Goal: Task Accomplishment & Management: Manage account settings

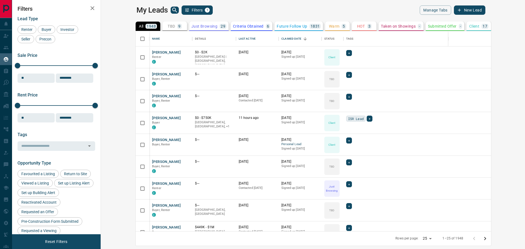
scroll to position [196, 417]
click at [152, 119] on button "[PERSON_NAME]" at bounding box center [166, 118] width 29 height 5
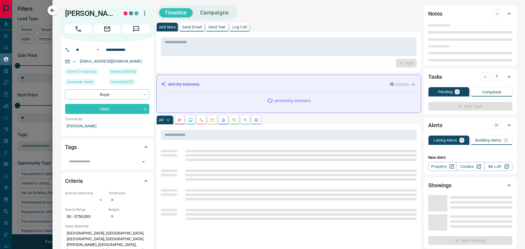
type input "**"
type input "**********"
type input "**"
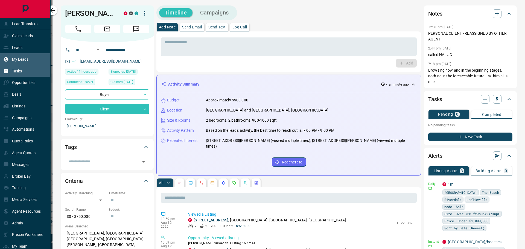
click at [19, 77] on div "Tasks" at bounding box center [25, 71] width 51 height 12
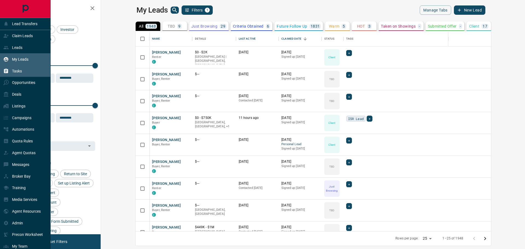
click at [17, 69] on div "Tasks" at bounding box center [12, 70] width 19 height 9
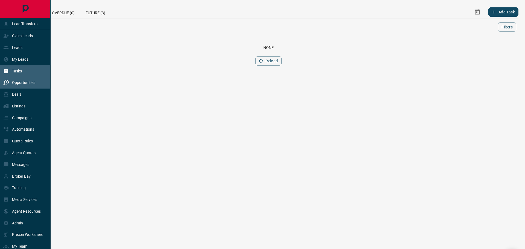
click at [19, 84] on p "Opportunities" at bounding box center [23, 82] width 23 height 4
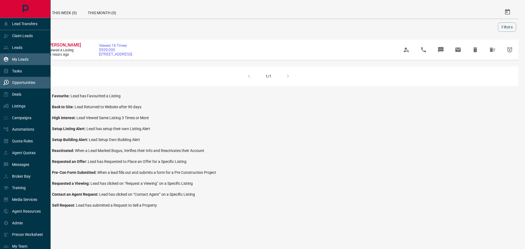
click at [20, 58] on p "My Leads" at bounding box center [20, 59] width 16 height 4
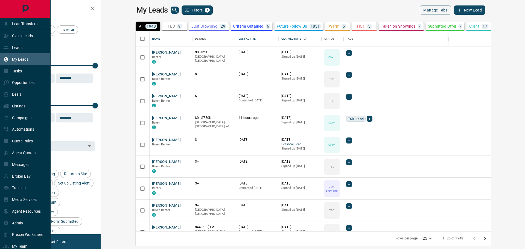
scroll to position [196, 417]
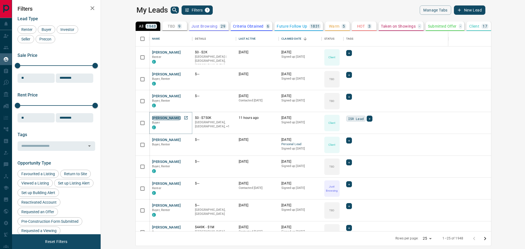
click at [152, 119] on button "[PERSON_NAME]" at bounding box center [166, 118] width 29 height 5
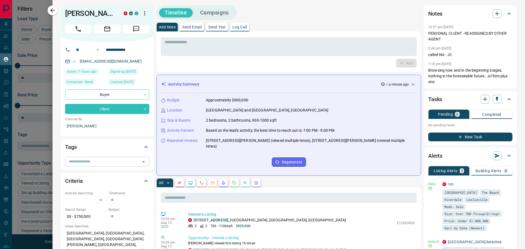
click at [96, 165] on input "text" at bounding box center [103, 162] width 72 height 6
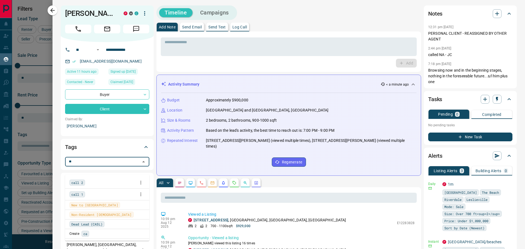
type input "*"
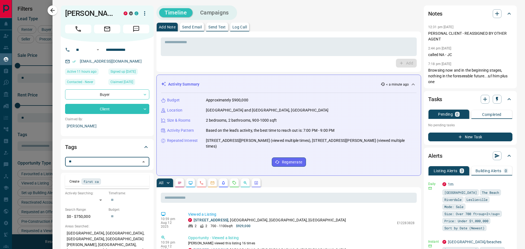
type input "*"
type input "******"
click at [78, 183] on span "call 1" at bounding box center [77, 182] width 12 height 5
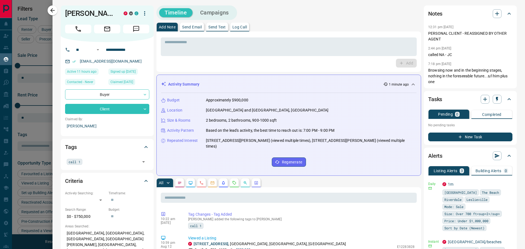
click at [52, 16] on div at bounding box center [262, 124] width 525 height 249
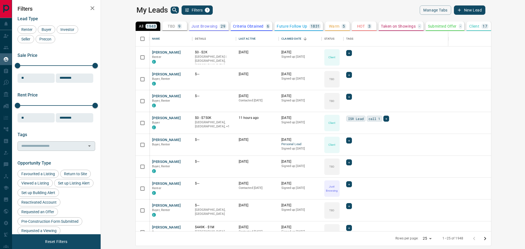
click at [37, 149] on div "​" at bounding box center [56, 145] width 78 height 9
type input "****"
click at [28, 168] on span "call 1" at bounding box center [30, 167] width 12 height 5
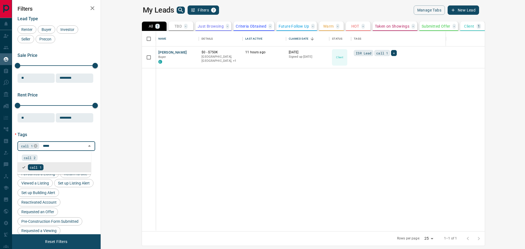
type input "******"
click at [31, 160] on span "call 2" at bounding box center [30, 157] width 12 height 5
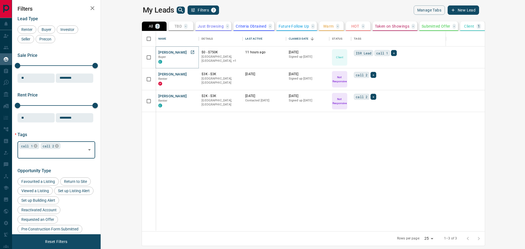
click at [158, 53] on button "[PERSON_NAME]" at bounding box center [172, 52] width 29 height 5
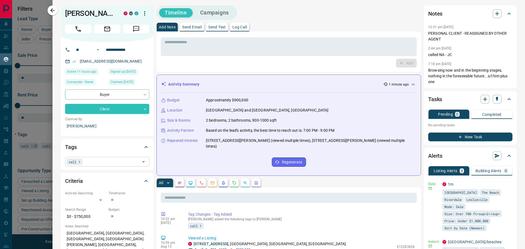
click at [87, 166] on div "call 1 ​" at bounding box center [107, 161] width 84 height 9
click at [85, 164] on icon at bounding box center [83, 162] width 4 height 4
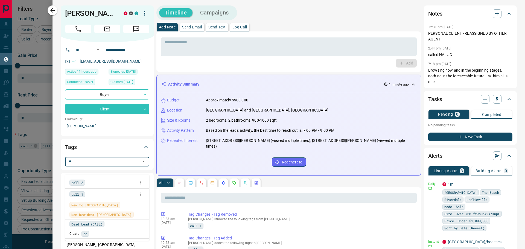
type input "*"
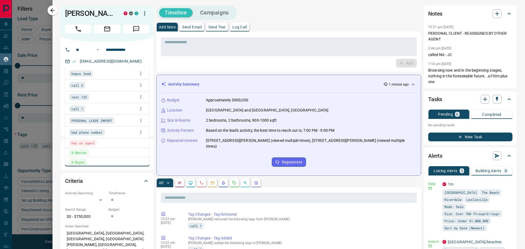
click at [166, 149] on div "Budget Approximately $900,000 Location [GEOGRAPHIC_DATA] and [GEOGRAPHIC_DATA],…" at bounding box center [288, 132] width 255 height 78
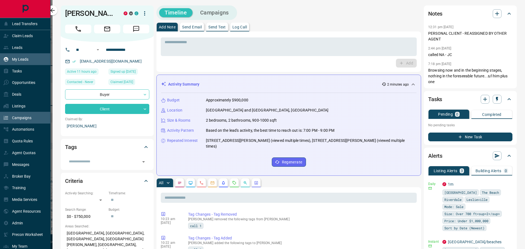
click at [20, 119] on p "Campaigns" at bounding box center [21, 118] width 19 height 4
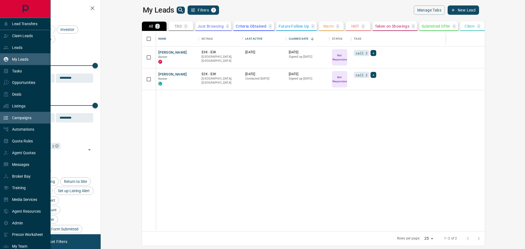
click at [20, 119] on p "Campaigns" at bounding box center [21, 118] width 19 height 4
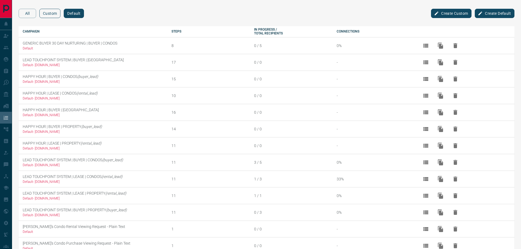
click at [55, 13] on button "Custom" at bounding box center [49, 13] width 21 height 9
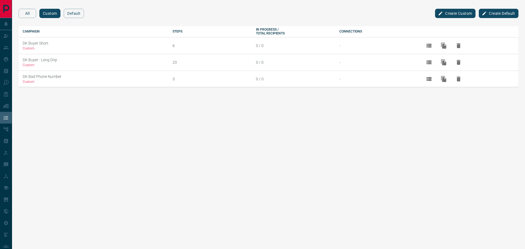
click at [459, 10] on button "Create Custom" at bounding box center [455, 13] width 40 height 9
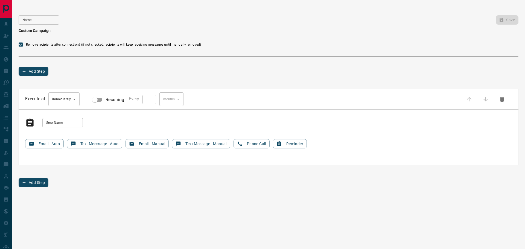
click at [61, 123] on input "Step Name" at bounding box center [62, 122] width 40 height 9
type input "*"
type input "**********"
click at [260, 145] on button "Phone Call" at bounding box center [251, 143] width 36 height 9
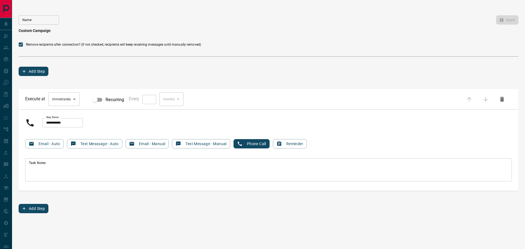
click at [53, 165] on textarea "Task Notes" at bounding box center [268, 170] width 479 height 19
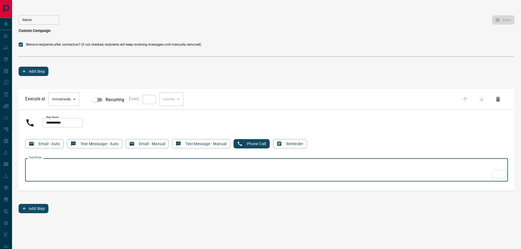
click at [39, 207] on button "Add Step" at bounding box center [34, 208] width 30 height 9
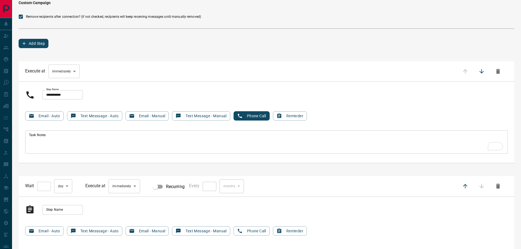
scroll to position [59, 0]
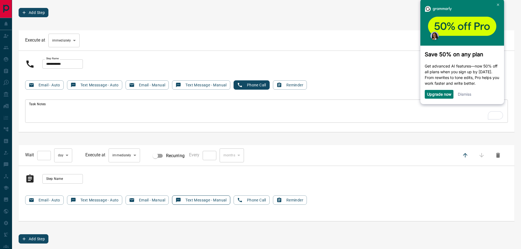
click at [192, 200] on button "Text Message - Manual" at bounding box center [201, 199] width 58 height 9
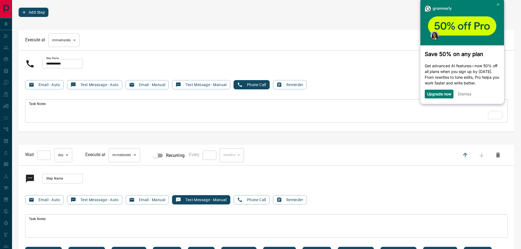
click at [125, 226] on textarea "Task Notes" at bounding box center [266, 225] width 475 height 19
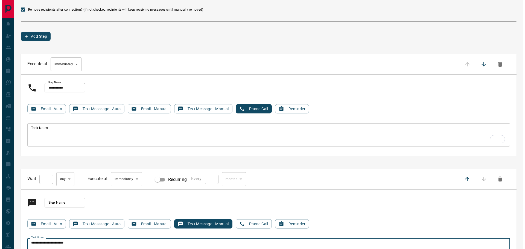
scroll to position [0, 0]
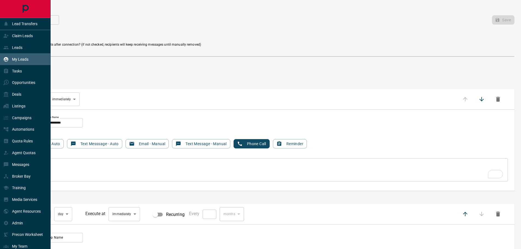
type textarea "**********"
click at [20, 65] on div "My Leads" at bounding box center [25, 59] width 51 height 12
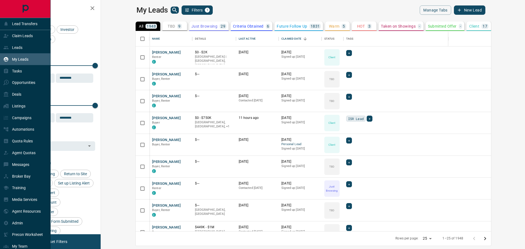
scroll to position [196, 417]
click at [23, 61] on p "My Leads" at bounding box center [20, 59] width 16 height 4
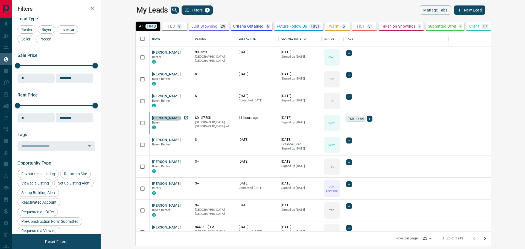
click at [152, 116] on button "[PERSON_NAME]" at bounding box center [166, 118] width 29 height 5
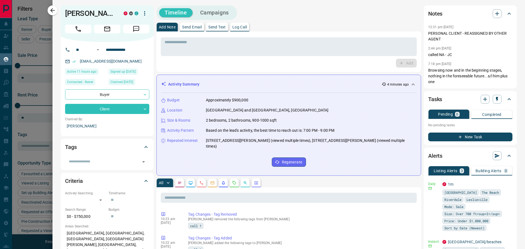
click at [221, 11] on button "Campaigns" at bounding box center [215, 12] width 40 height 9
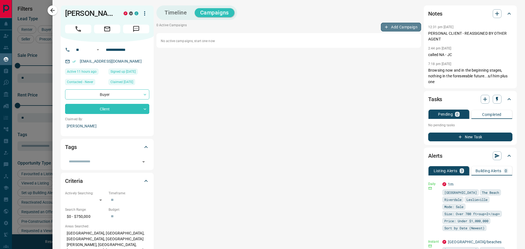
click at [400, 25] on button "Add Campaign" at bounding box center [401, 27] width 40 height 9
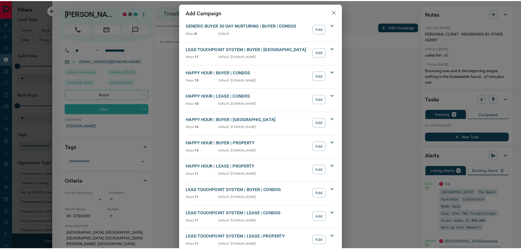
scroll to position [0, 0]
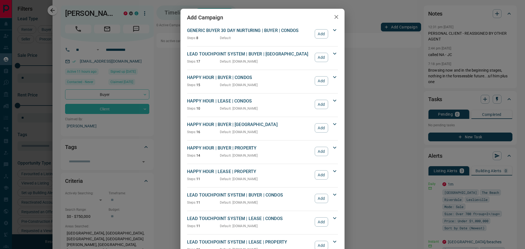
click at [369, 86] on div "Add Campaign GENERIC BUYER 30 DAY NURTURING | BUYER | CONDOS Steps: 8 Default A…" at bounding box center [262, 124] width 525 height 249
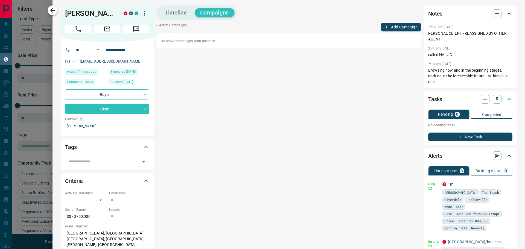
click at [52, 14] on button "button" at bounding box center [53, 10] width 10 height 10
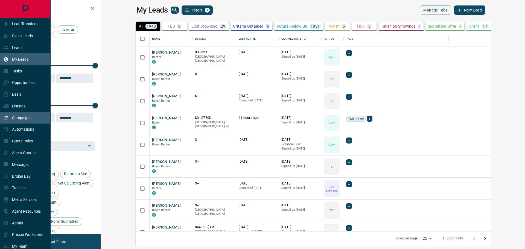
click at [22, 117] on div "Campaigns" at bounding box center [17, 117] width 28 height 9
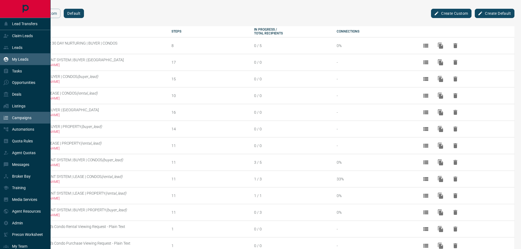
click at [15, 57] on div "My Leads" at bounding box center [15, 59] width 25 height 9
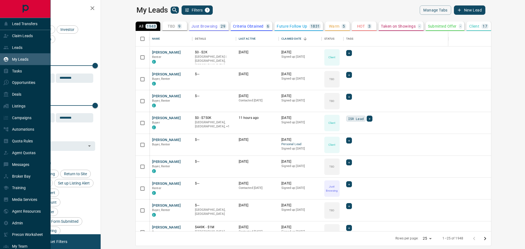
scroll to position [196, 417]
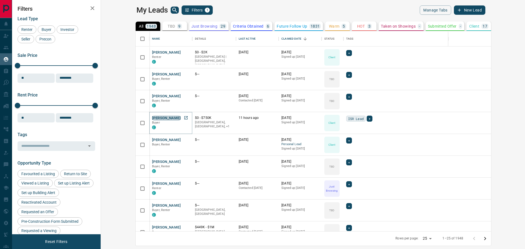
click at [152, 119] on button "[PERSON_NAME]" at bounding box center [166, 118] width 29 height 5
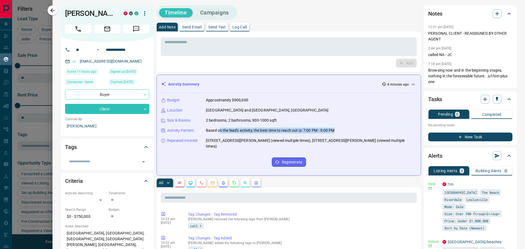
drag, startPoint x: 219, startPoint y: 128, endPoint x: 339, endPoint y: 130, distance: 119.7
click at [339, 130] on div "Activity Pattern Based on the lead's activity, the best time to reach out is: 7…" at bounding box center [288, 131] width 255 height 6
drag, startPoint x: 323, startPoint y: 128, endPoint x: 343, endPoint y: 128, distance: 20.5
click at [343, 128] on div "Activity Pattern Based on the lead's activity, the best time to reach out is: 7…" at bounding box center [288, 131] width 255 height 6
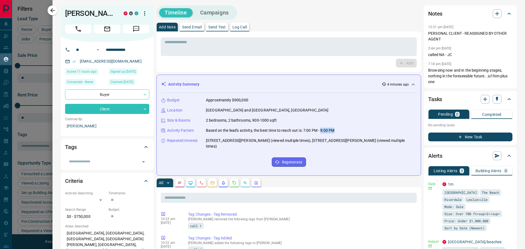
click at [343, 128] on div "Activity Pattern Based on the lead's activity, the best time to reach out is: 7…" at bounding box center [288, 131] width 255 height 6
drag, startPoint x: 209, startPoint y: 139, endPoint x: 317, endPoint y: 139, distance: 107.7
click at [317, 139] on p "[STREET_ADDRESS][PERSON_NAME] (viewed multiple times), [STREET_ADDRESS][PERSON_…" at bounding box center [311, 143] width 210 height 11
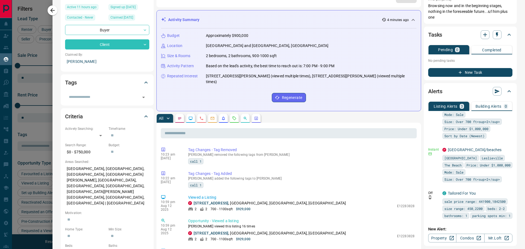
scroll to position [137, 0]
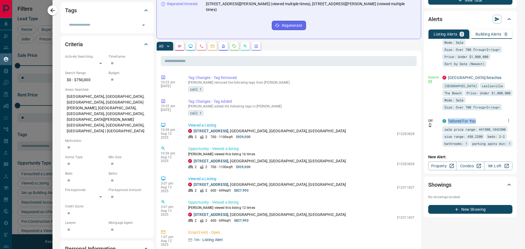
drag, startPoint x: 473, startPoint y: 113, endPoint x: 442, endPoint y: 113, distance: 30.6
click at [442, 118] on div "C Tailored For You" at bounding box center [460, 121] width 37 height 6
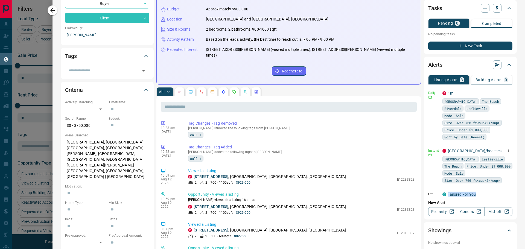
scroll to position [35, 0]
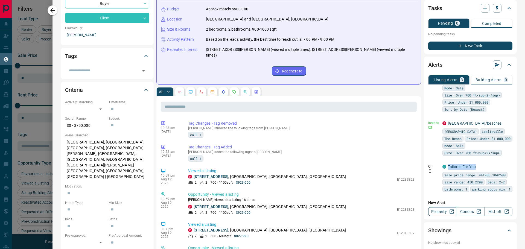
click at [437, 213] on link "Property" at bounding box center [442, 211] width 28 height 9
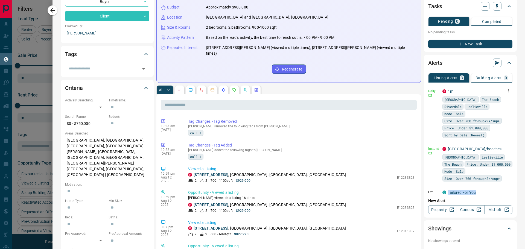
scroll to position [91, 0]
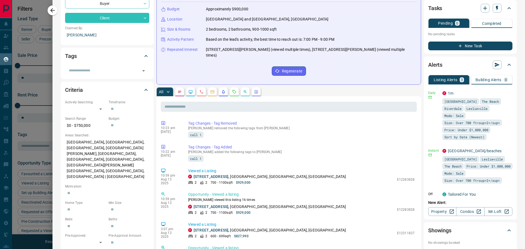
click at [33, 56] on div at bounding box center [262, 124] width 525 height 249
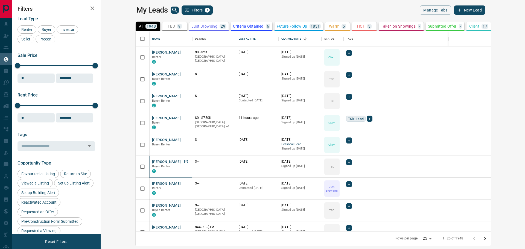
click at [152, 162] on button "[PERSON_NAME]" at bounding box center [166, 161] width 29 height 5
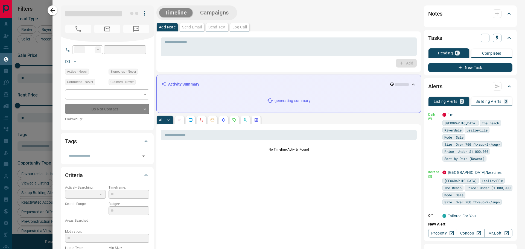
type input "**"
type input "**********"
type input "**"
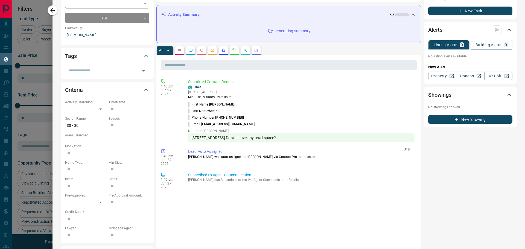
scroll to position [182, 0]
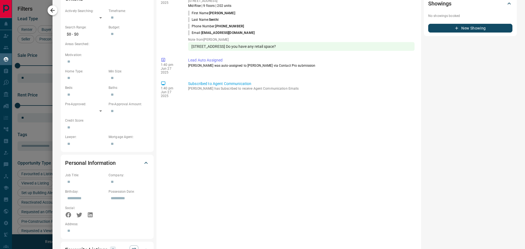
click at [49, 9] on icon "button" at bounding box center [52, 10] width 7 height 7
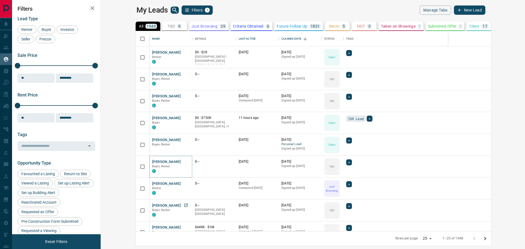
scroll to position [91, 0]
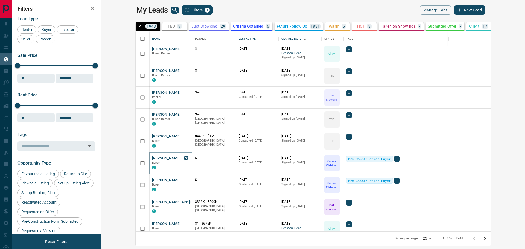
click at [152, 158] on button "[PERSON_NAME]" at bounding box center [166, 158] width 29 height 5
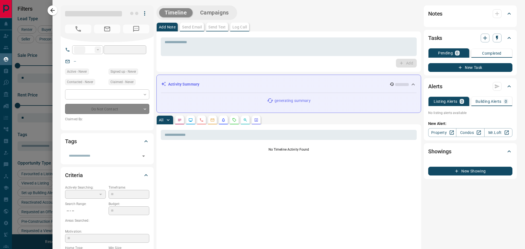
type input "**"
type input "**********"
type input "*"
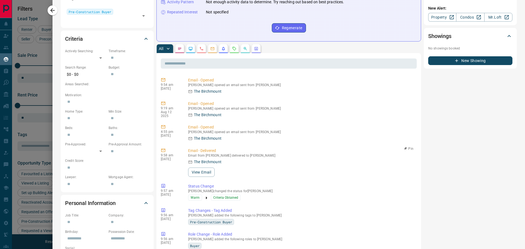
scroll to position [137, 0]
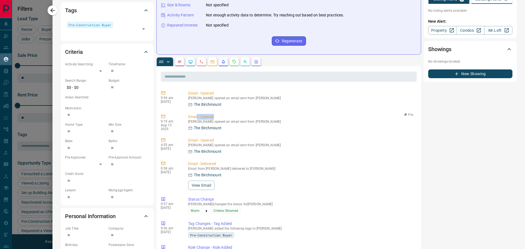
drag, startPoint x: 197, startPoint y: 116, endPoint x: 218, endPoint y: 118, distance: 21.1
click at [218, 118] on p "Email - Opened" at bounding box center [301, 117] width 226 height 6
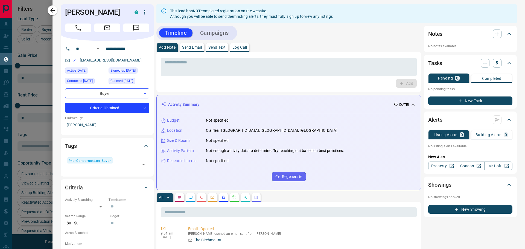
scroll to position [0, 0]
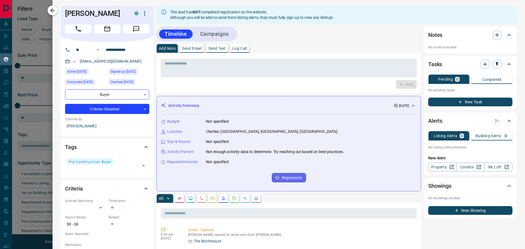
click at [53, 11] on icon "button" at bounding box center [52, 10] width 7 height 7
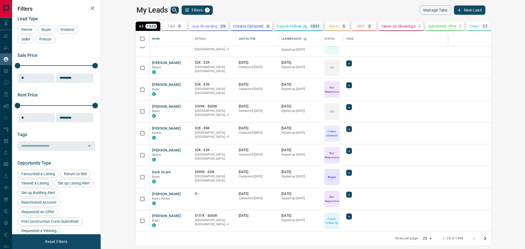
scroll to position [319, 0]
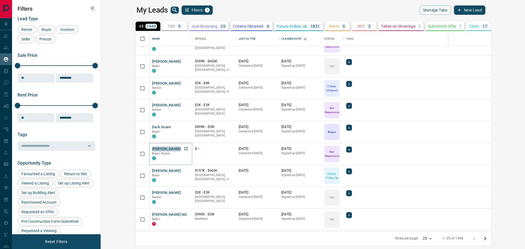
click at [152, 150] on button "[PERSON_NAME]" at bounding box center [166, 148] width 29 height 5
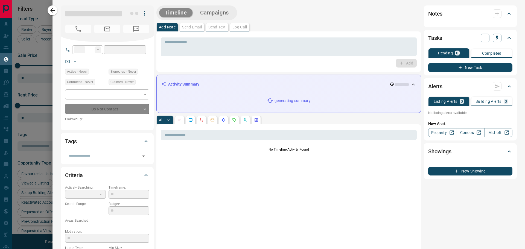
type input "**"
type input "**********"
type input "*"
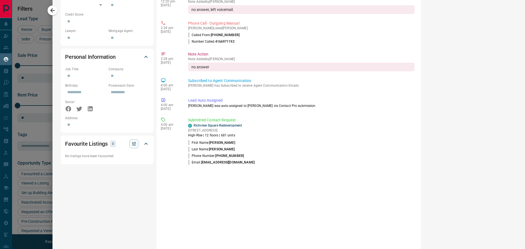
scroll to position [275, 0]
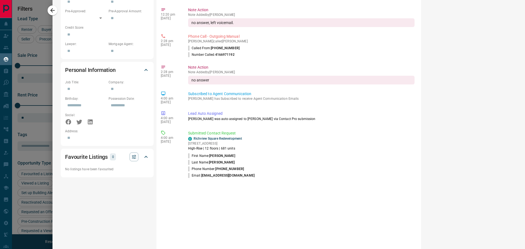
drag, startPoint x: 51, startPoint y: 13, endPoint x: 156, endPoint y: 124, distance: 152.3
click at [51, 13] on icon "button" at bounding box center [52, 10] width 7 height 7
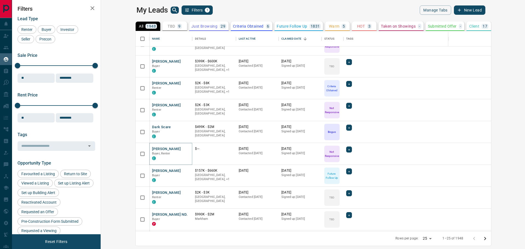
scroll to position [362, 0]
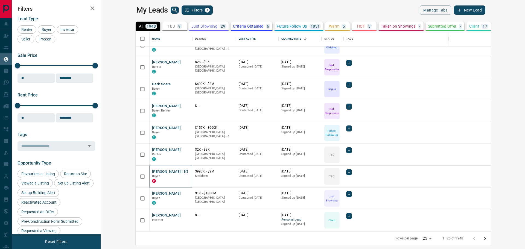
click at [152, 171] on button "[PERSON_NAME] ND." at bounding box center [170, 171] width 36 height 5
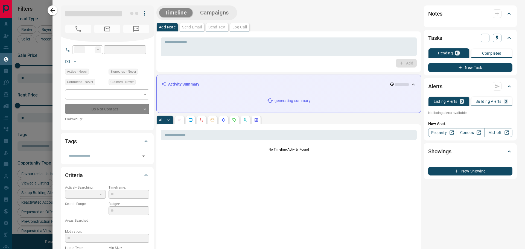
type input "**"
type input "**********"
type input "**"
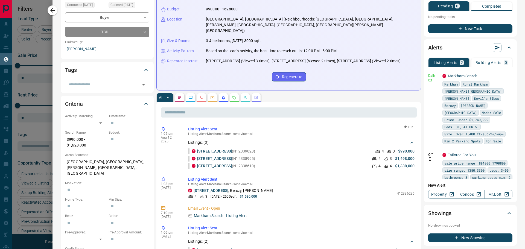
scroll to position [0, 0]
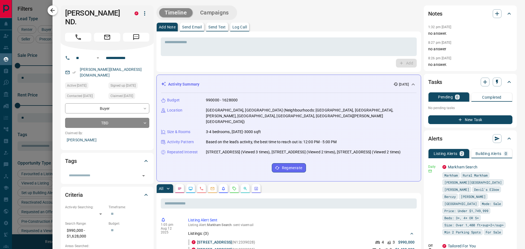
click at [57, 11] on button "button" at bounding box center [53, 10] width 10 height 10
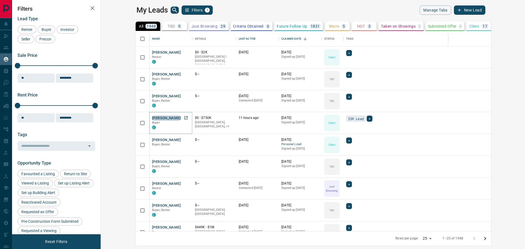
click at [152, 117] on button "[PERSON_NAME]" at bounding box center [166, 118] width 29 height 5
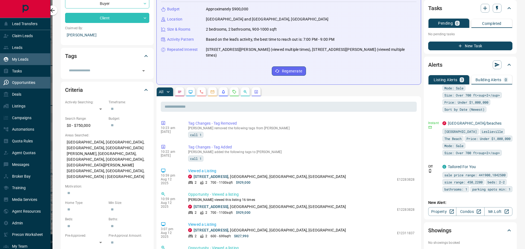
click at [15, 84] on p "Opportunities" at bounding box center [23, 82] width 23 height 4
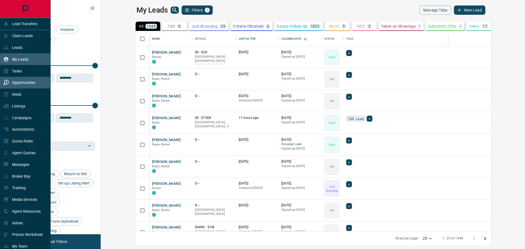
click at [18, 85] on p "Opportunities" at bounding box center [23, 82] width 23 height 4
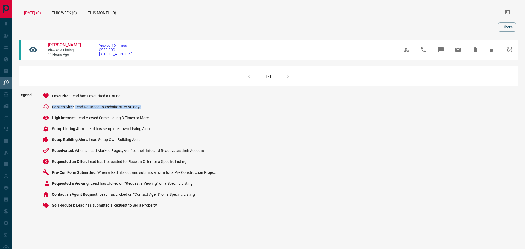
drag, startPoint x: 60, startPoint y: 107, endPoint x: 149, endPoint y: 106, distance: 89.1
click at [149, 106] on li "Back to Site Lead Returned to Website after 90 days" at bounding box center [129, 107] width 173 height 7
drag, startPoint x: 95, startPoint y: 151, endPoint x: 167, endPoint y: 151, distance: 71.3
click at [167, 151] on span "When a Lead Marked Bogus, Verifies their Info and Reactivates their Account" at bounding box center [139, 150] width 129 height 4
drag, startPoint x: 56, startPoint y: 97, endPoint x: 97, endPoint y: 96, distance: 40.5
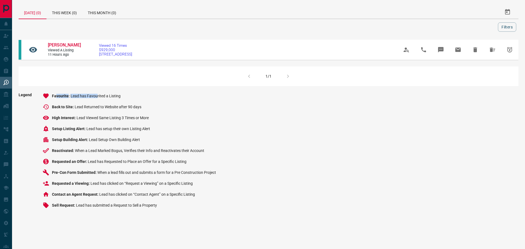
click at [97, 96] on div "Favourite Lead has Favourited a Listing" at bounding box center [86, 96] width 69 height 4
click at [97, 96] on span "Lead has Favourited a Listing" at bounding box center [96, 96] width 50 height 4
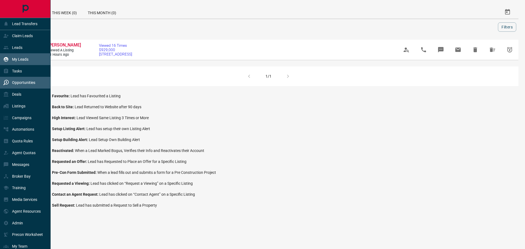
click at [27, 61] on p "My Leads" at bounding box center [20, 59] width 16 height 4
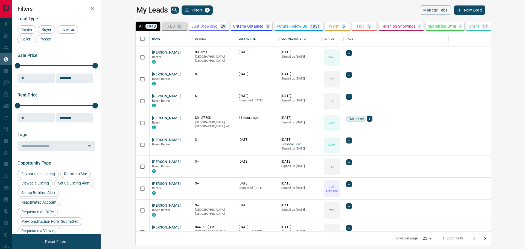
click at [168, 25] on p "TBD" at bounding box center [171, 26] width 7 height 4
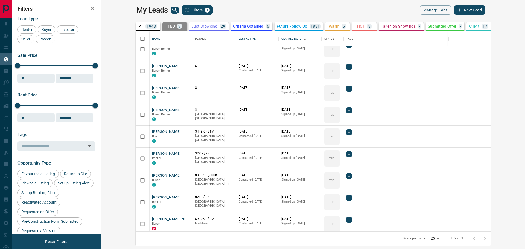
scroll to position [12, 0]
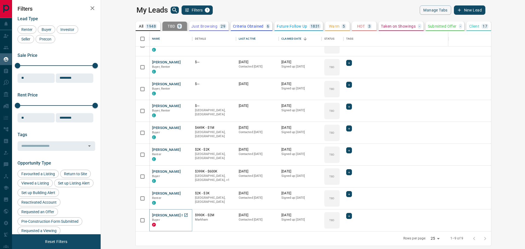
click at [152, 215] on button "[PERSON_NAME] ND." at bounding box center [170, 215] width 36 height 5
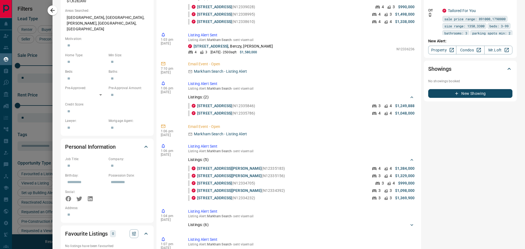
scroll to position [0, 0]
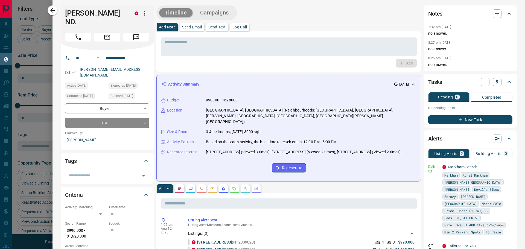
click at [102, 113] on body "Lead Transfers Claim Leads Leads My Leads Tasks Opportunities Deals Listings Ca…" at bounding box center [262, 121] width 525 height 242
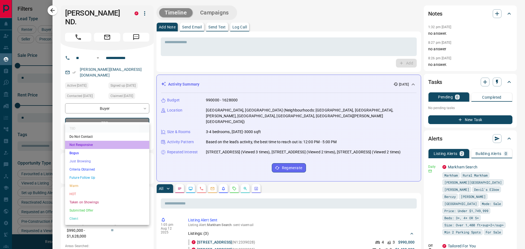
click at [90, 144] on li "Not Responsive" at bounding box center [107, 145] width 84 height 8
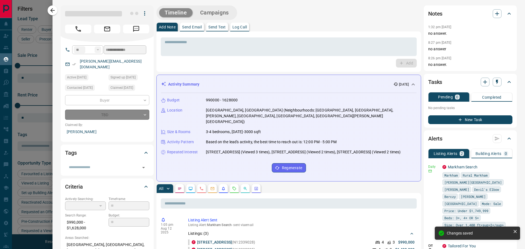
type input "*"
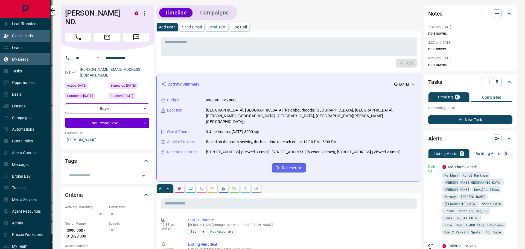
click at [16, 33] on div "Claim Leads" at bounding box center [18, 35] width 30 height 9
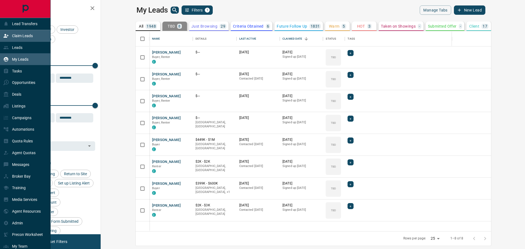
click at [15, 38] on p "Claim Leads" at bounding box center [22, 36] width 21 height 4
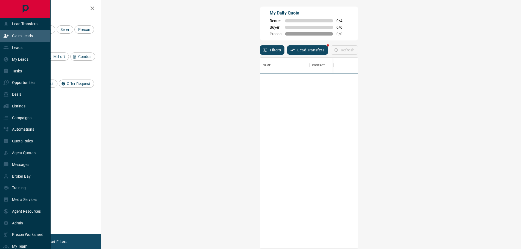
scroll to position [186, 404]
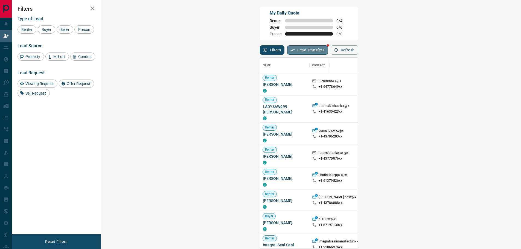
click at [287, 53] on button "Lead Transfers" at bounding box center [307, 49] width 41 height 9
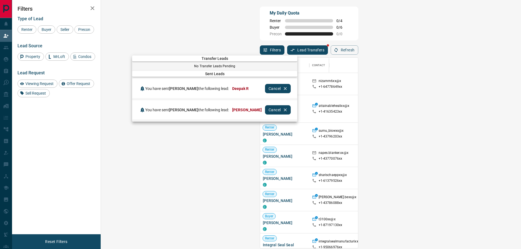
click at [161, 49] on div at bounding box center [260, 124] width 521 height 249
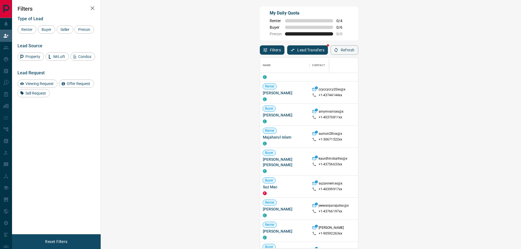
scroll to position [319, 0]
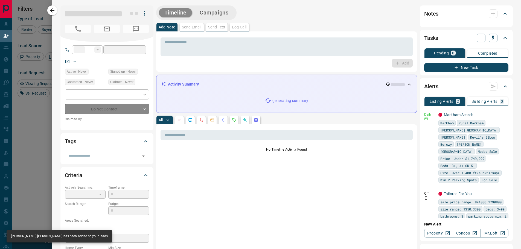
type input "**"
type input "**********"
type input "**"
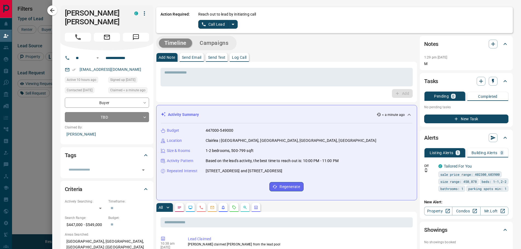
scroll to position [0, 0]
drag, startPoint x: 317, startPoint y: 163, endPoint x: 327, endPoint y: 162, distance: 9.8
click at [327, 162] on p "Based on the lead's activity, the best time to reach out is: 10:00 PM - 11:00 PM" at bounding box center [272, 161] width 133 height 6
click at [230, 24] on icon "split button" at bounding box center [233, 24] width 7 height 7
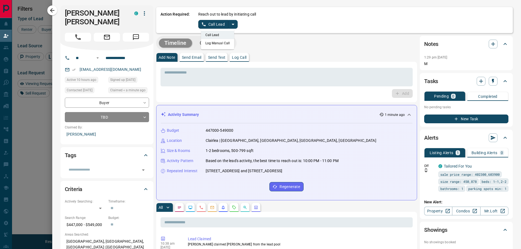
click at [214, 43] on li "Log Manual Call" at bounding box center [217, 43] width 33 height 8
click at [240, 60] on button "Log Call" at bounding box center [239, 57] width 19 height 9
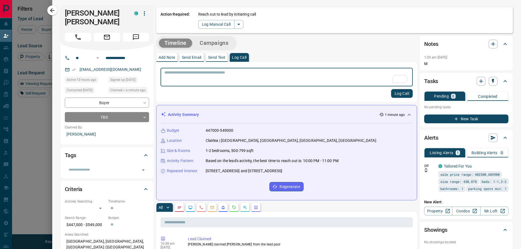
click at [222, 75] on textarea "To enrich screen reader interactions, please activate Accessibility in Grammarl…" at bounding box center [286, 77] width 245 height 14
type textarea "**********"
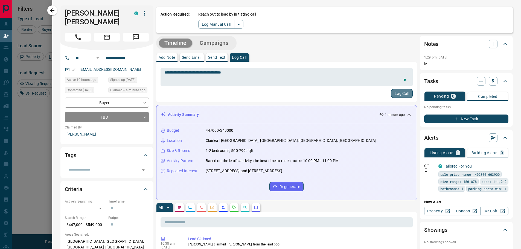
click at [402, 91] on button "Log Call" at bounding box center [402, 93] width 22 height 9
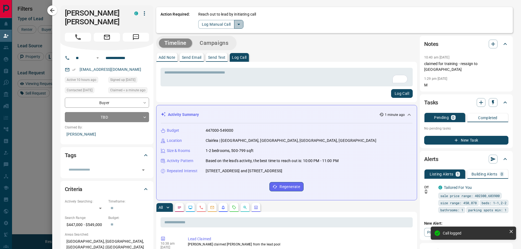
click at [236, 23] on icon "split button" at bounding box center [238, 24] width 7 height 7
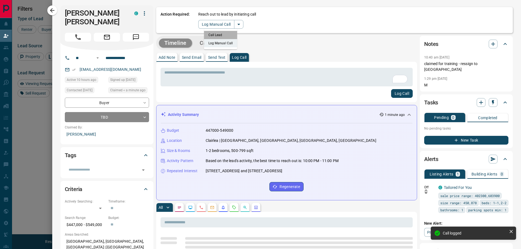
click at [218, 36] on li "Call Lead" at bounding box center [220, 35] width 33 height 8
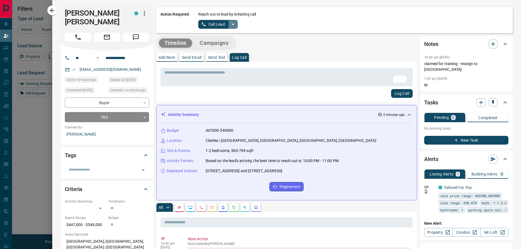
click at [232, 24] on icon "split button" at bounding box center [233, 24] width 7 height 7
click at [230, 24] on icon "split button" at bounding box center [233, 24] width 7 height 7
click at [216, 44] on li "Log Manual Call" at bounding box center [217, 43] width 33 height 8
click at [238, 55] on p "Log Call" at bounding box center [239, 57] width 14 height 4
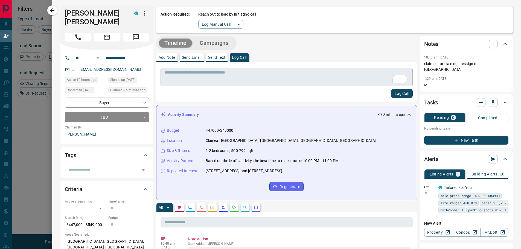
click at [231, 73] on textarea "To enrich screen reader interactions, please activate Accessibility in Grammarl…" at bounding box center [286, 77] width 244 height 14
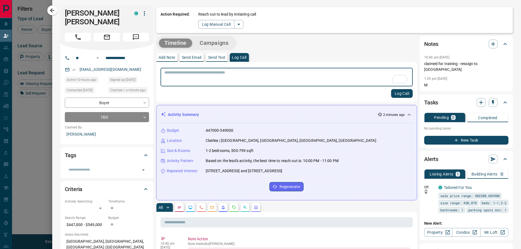
click at [221, 76] on textarea "To enrich screen reader interactions, please activate Accessibility in Grammarl…" at bounding box center [286, 77] width 244 height 14
click at [142, 13] on icon "button" at bounding box center [144, 13] width 7 height 7
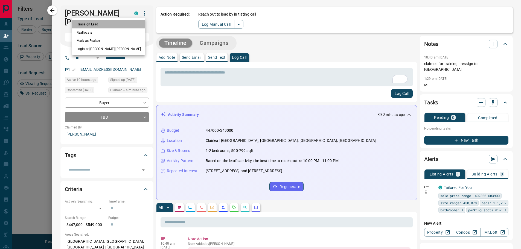
click at [102, 22] on li "Reassign Lead" at bounding box center [108, 24] width 73 height 8
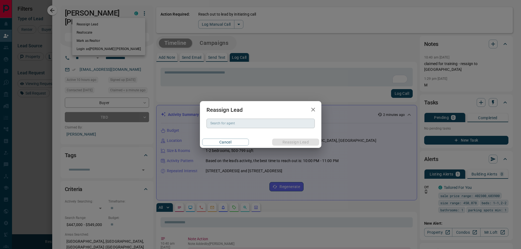
click at [224, 127] on div "Search for agent" at bounding box center [260, 123] width 108 height 9
click at [230, 136] on li "[PERSON_NAME]" at bounding box center [260, 134] width 108 height 8
type input "**********"
click at [295, 143] on button "Reassign Lead" at bounding box center [295, 142] width 47 height 7
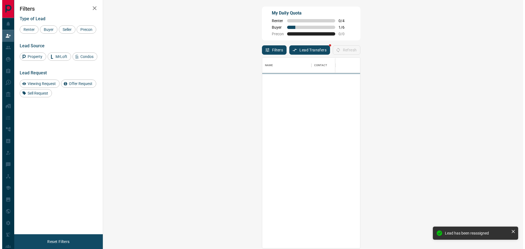
scroll to position [4, 4]
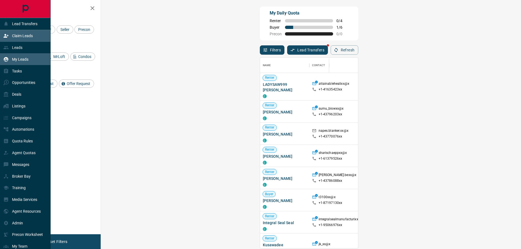
click at [18, 58] on p "My Leads" at bounding box center [20, 59] width 16 height 4
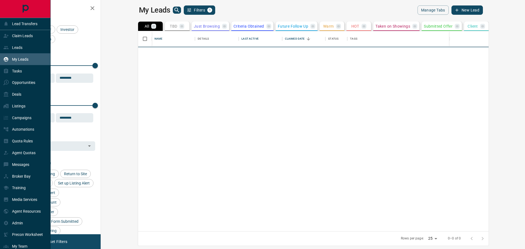
scroll to position [196, 417]
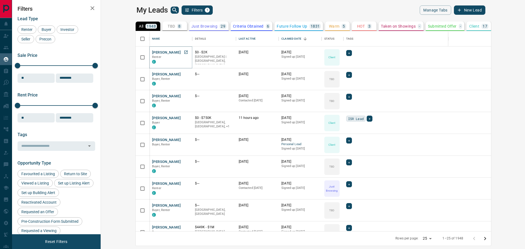
click at [152, 52] on button "[PERSON_NAME]" at bounding box center [166, 52] width 29 height 5
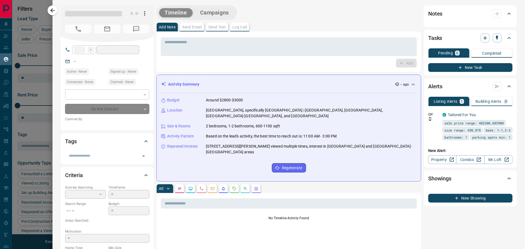
type input "***"
type input "**********"
type input "**"
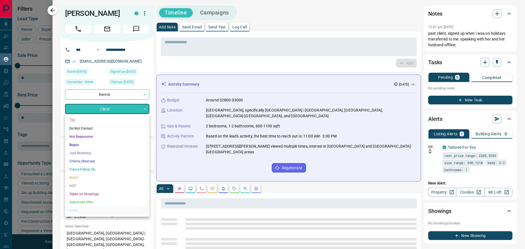
click at [129, 109] on body "Lead Transfers Claim Leads Leads My Leads Tasks Opportunities Deals Listings Ca…" at bounding box center [262, 121] width 525 height 242
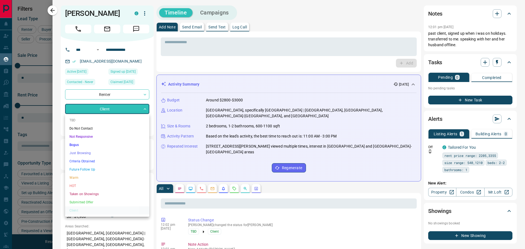
click at [155, 63] on div at bounding box center [262, 124] width 525 height 249
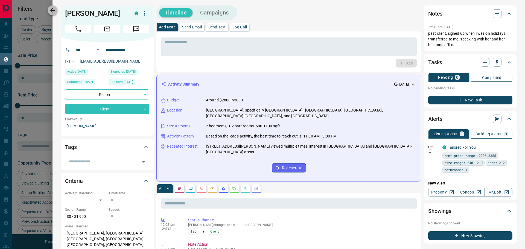
click at [50, 9] on icon "button" at bounding box center [52, 10] width 7 height 7
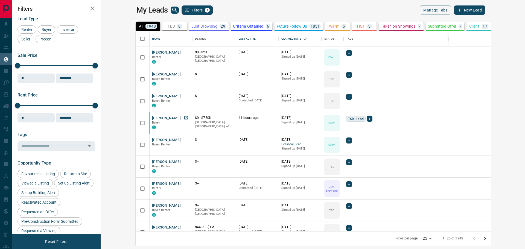
click at [152, 119] on button "[PERSON_NAME]" at bounding box center [166, 118] width 29 height 5
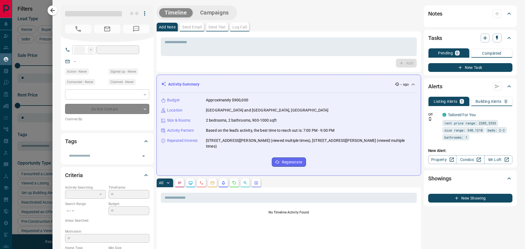
type input "**"
type input "**********"
type input "**"
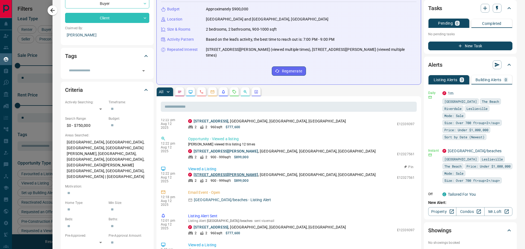
scroll to position [233, 0]
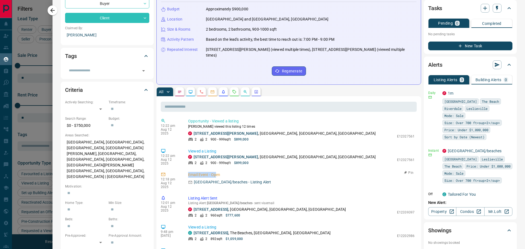
drag, startPoint x: 194, startPoint y: 164, endPoint x: 217, endPoint y: 164, distance: 22.4
click at [217, 170] on div "12:18 pm [DATE] Email Event - Open [GEOGRAPHIC_DATA]/beaches - Listing Alert Pin" at bounding box center [289, 180] width 256 height 20
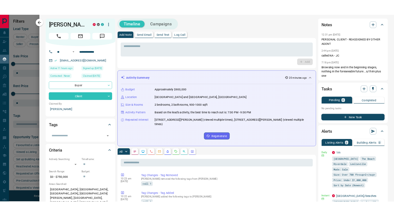
scroll to position [0, 0]
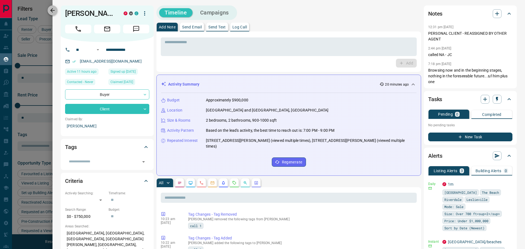
click at [55, 8] on icon "button" at bounding box center [52, 10] width 7 height 7
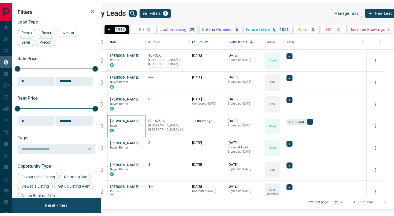
scroll to position [163, 286]
